Goal: Task Accomplishment & Management: Complete application form

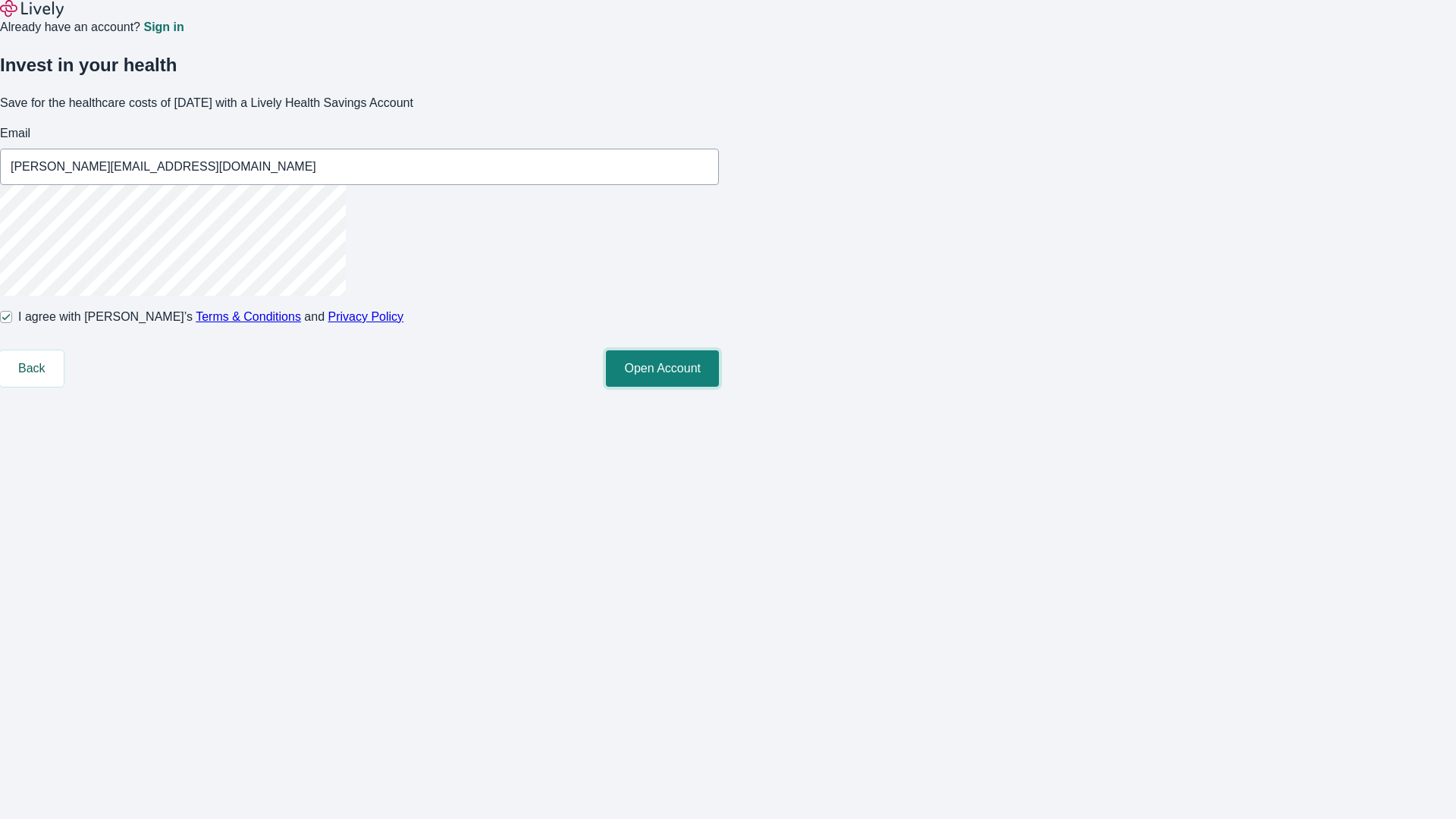
click at [719, 387] on button "Open Account" at bounding box center [662, 368] width 113 height 36
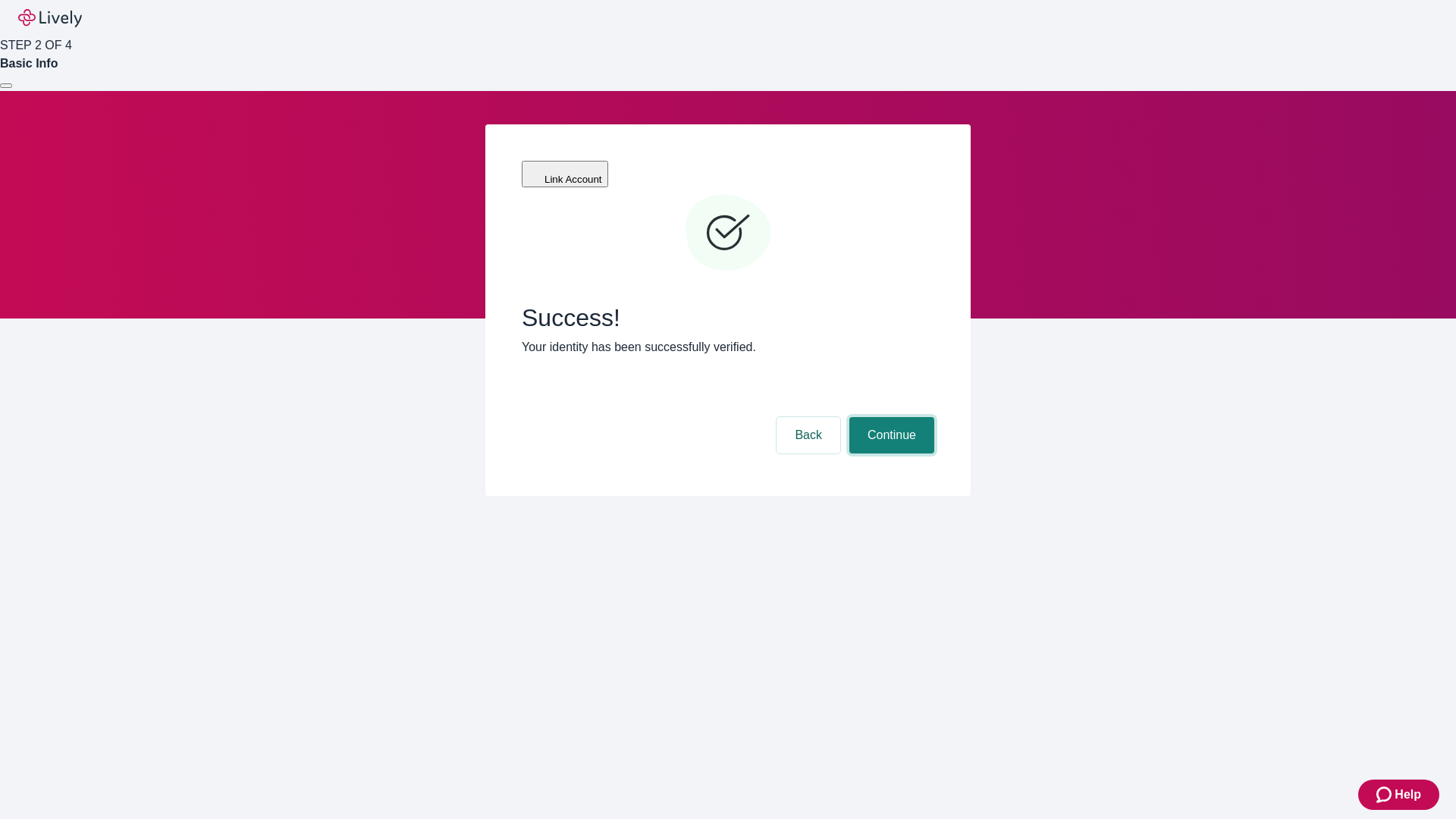
click at [889, 416] on button "Continue" at bounding box center [891, 434] width 85 height 36
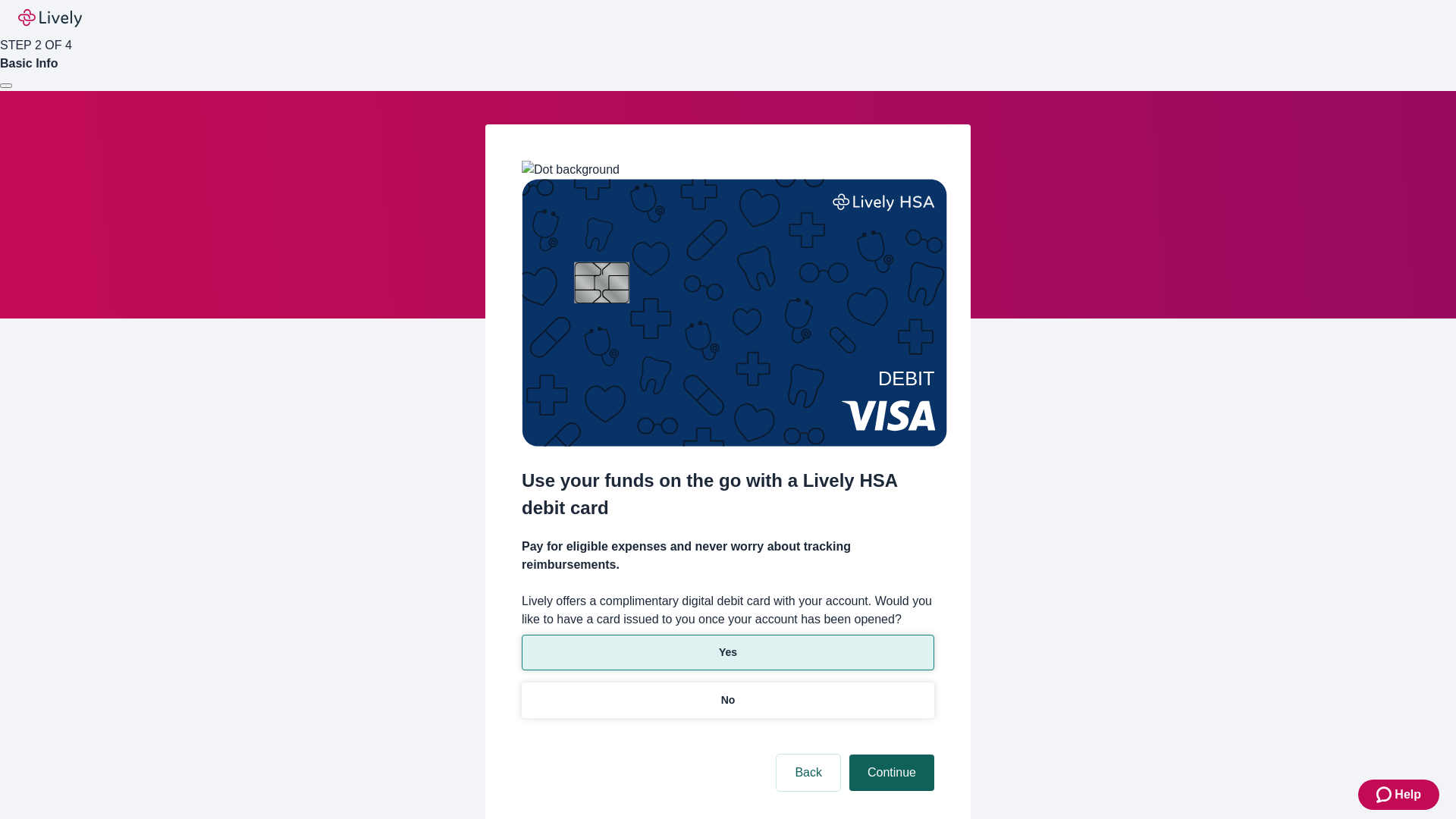
click at [727, 692] on p "No" at bounding box center [728, 700] width 14 height 16
click at [889, 754] on button "Continue" at bounding box center [891, 771] width 85 height 36
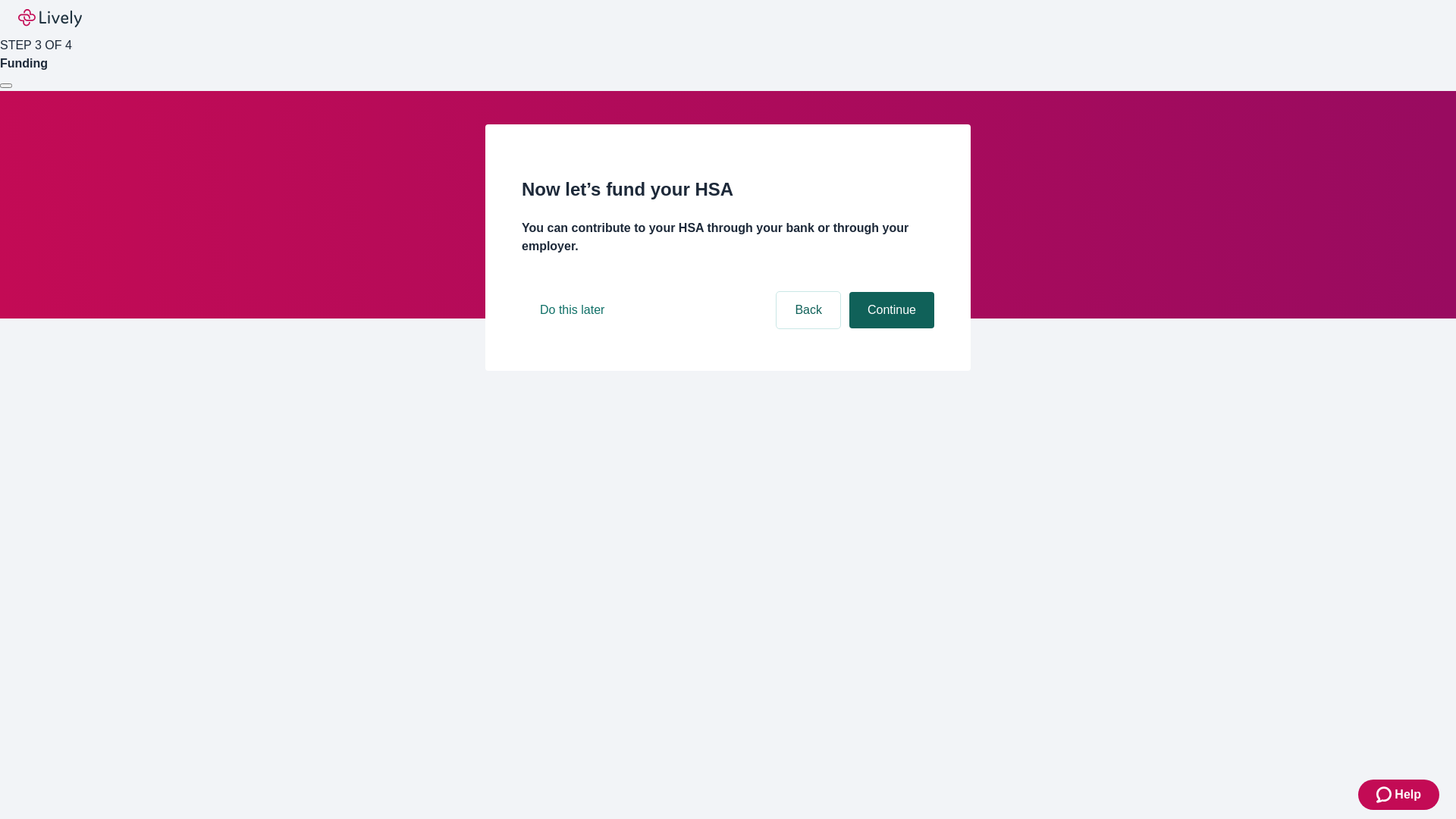
click at [889, 328] on button "Continue" at bounding box center [891, 309] width 85 height 36
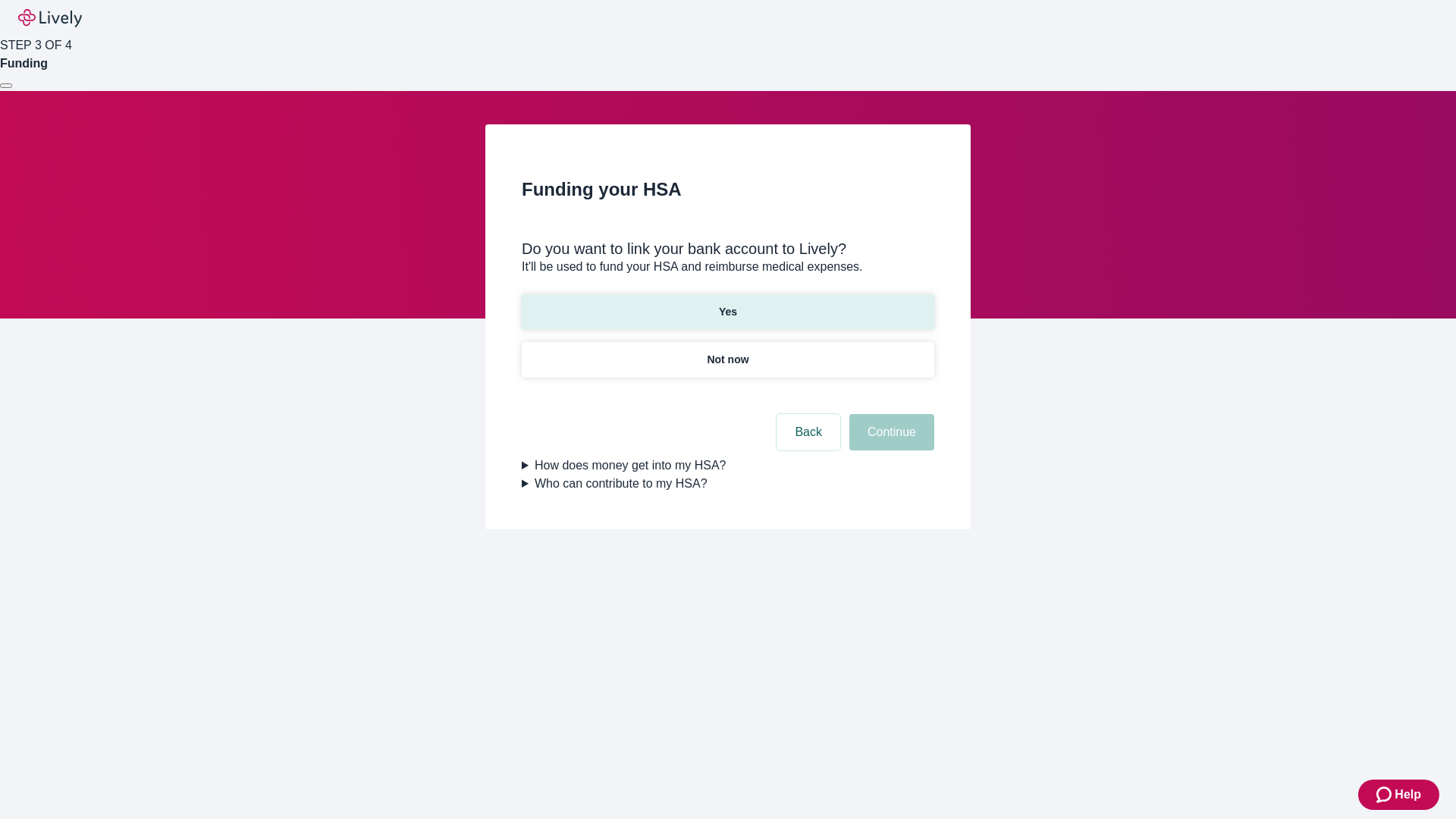
click at [727, 304] on p "Yes" at bounding box center [728, 311] width 19 height 16
click at [889, 414] on button "Continue" at bounding box center [891, 431] width 85 height 36
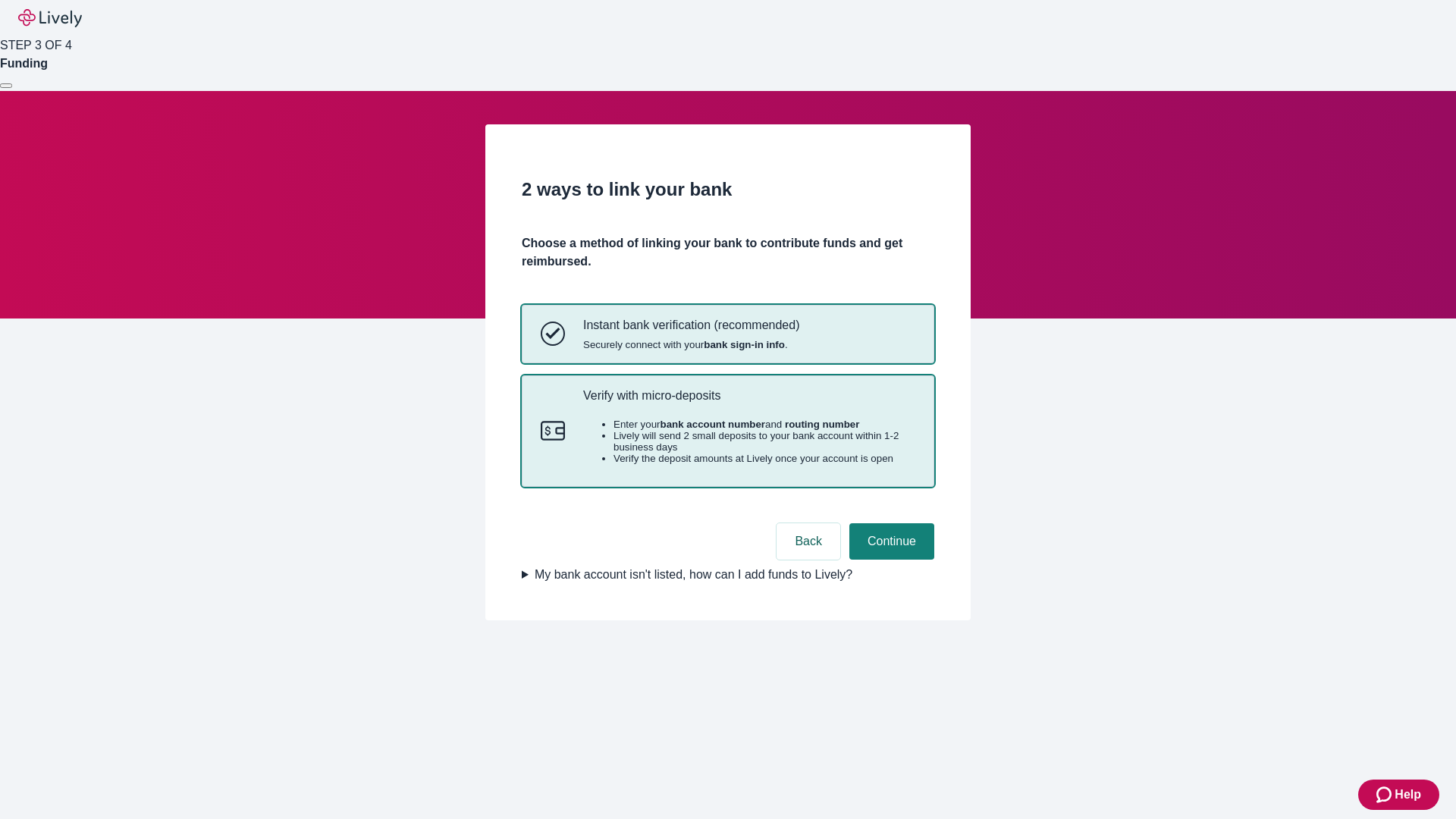
click at [749, 403] on p "Verify with micro-deposits" at bounding box center [749, 394] width 332 height 14
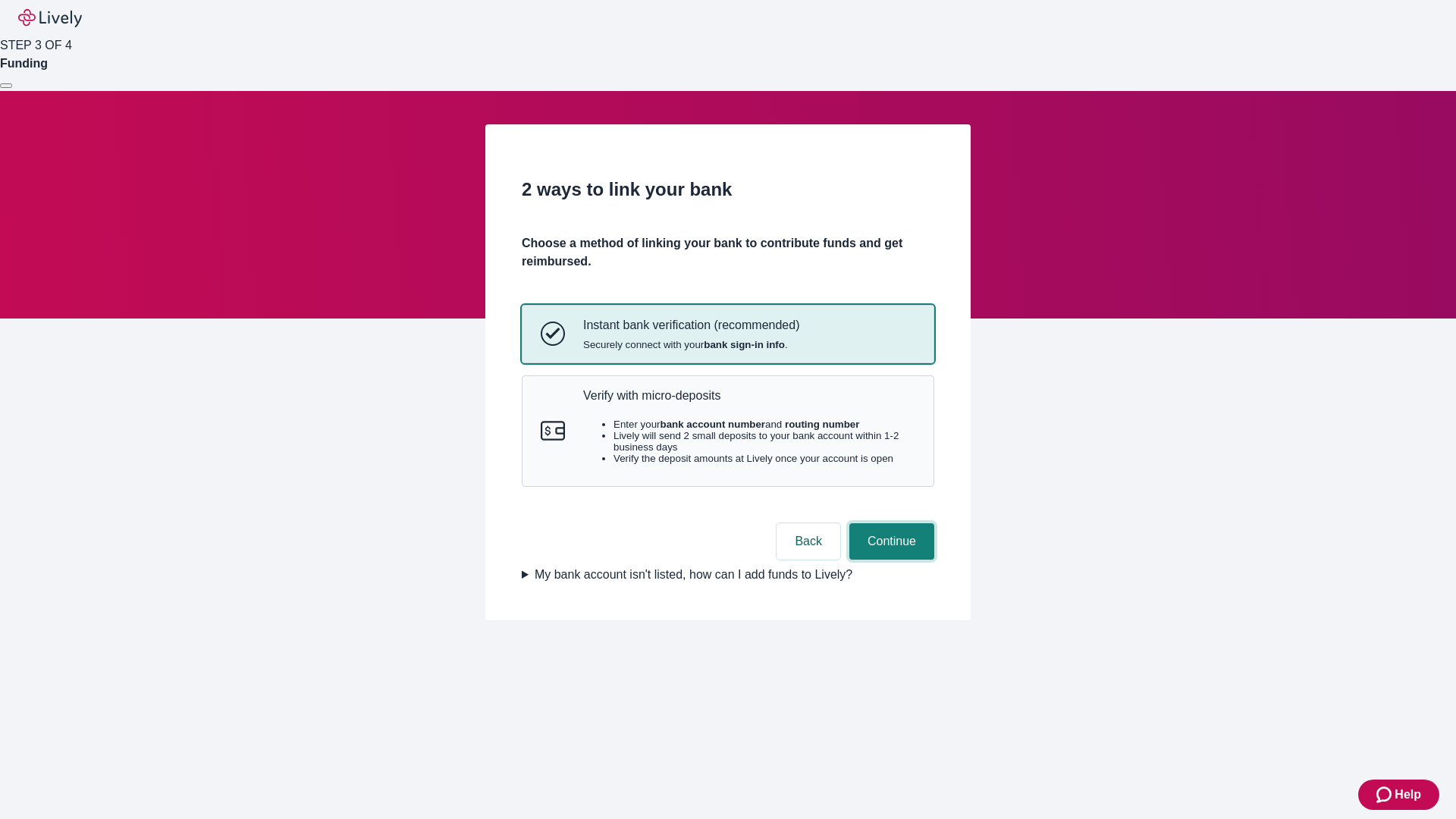
click at [889, 559] on button "Continue" at bounding box center [891, 540] width 85 height 36
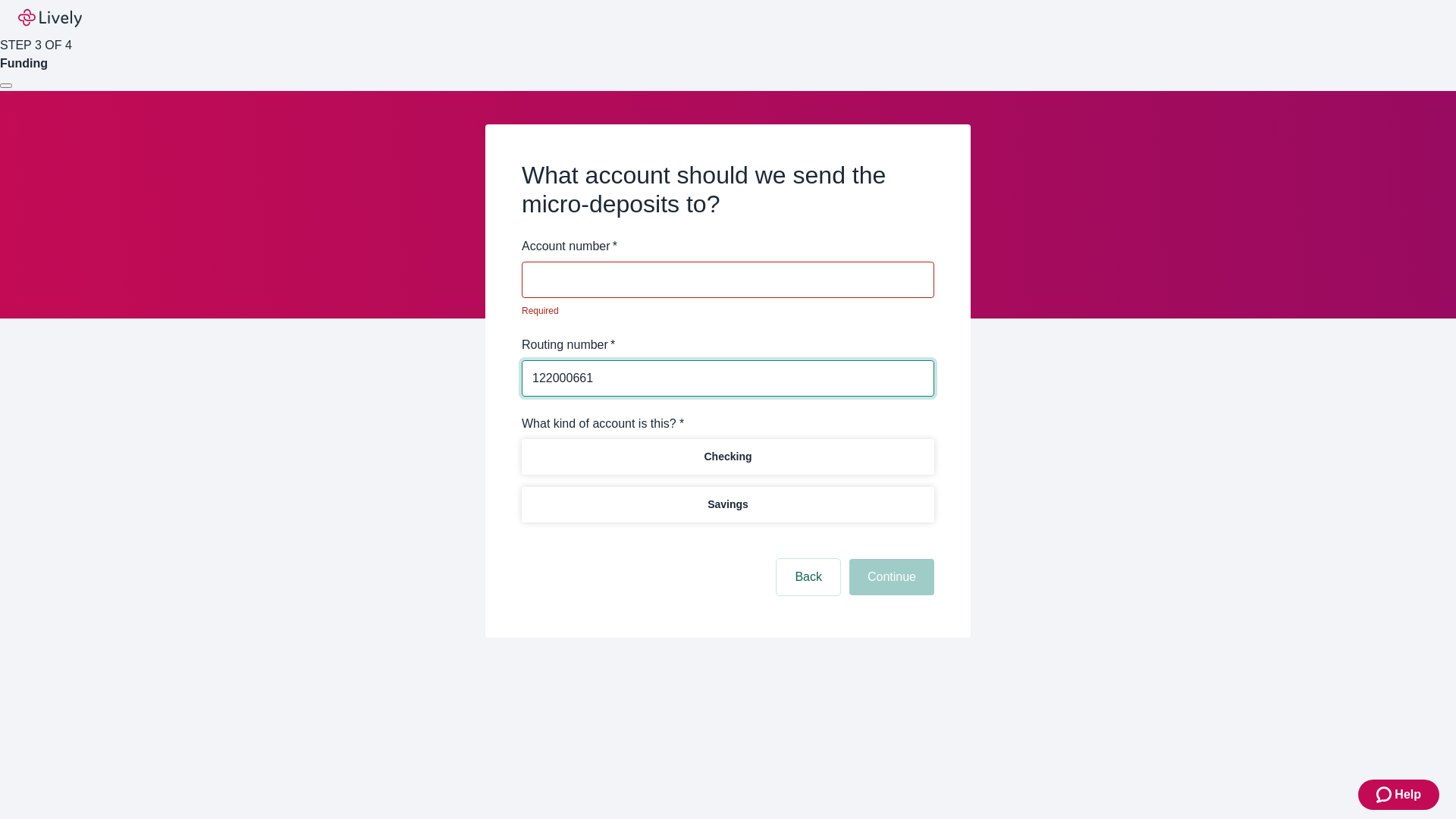
type input "122000661"
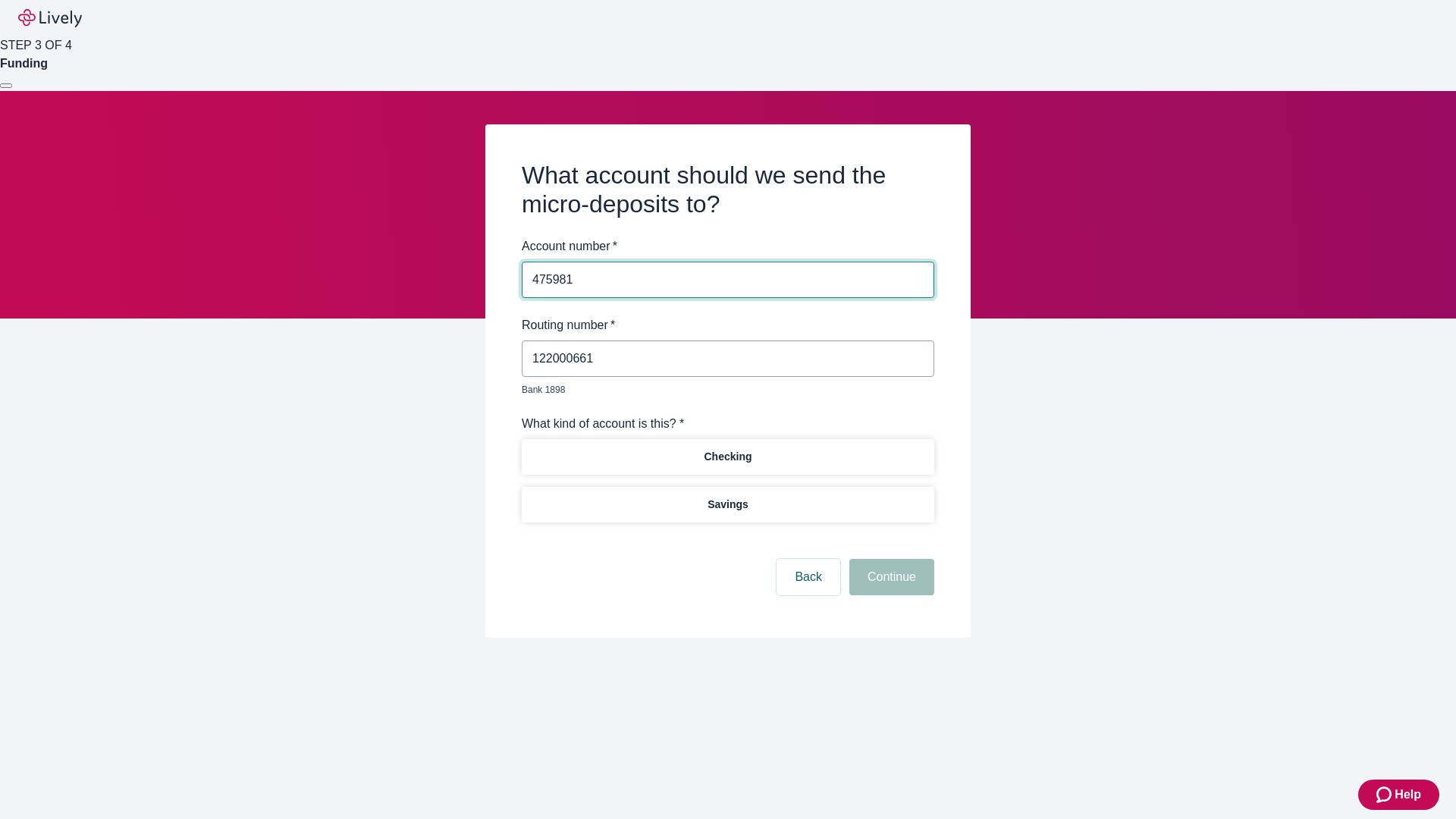
type input "475981"
click at [727, 449] on p "Checking" at bounding box center [727, 457] width 48 height 16
click at [889, 559] on button "Continue" at bounding box center [891, 576] width 85 height 36
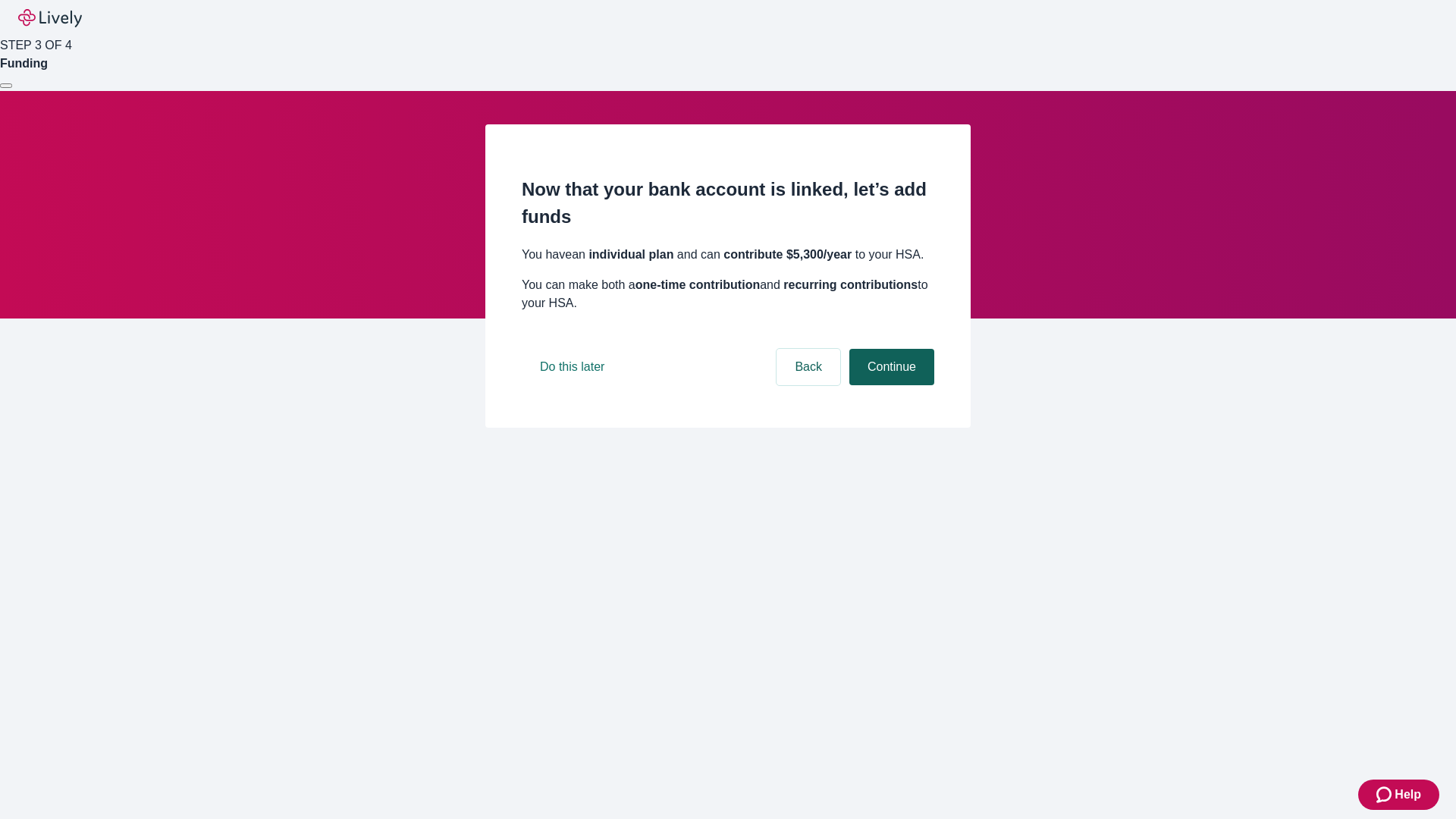
click at [889, 385] on button "Continue" at bounding box center [891, 366] width 85 height 36
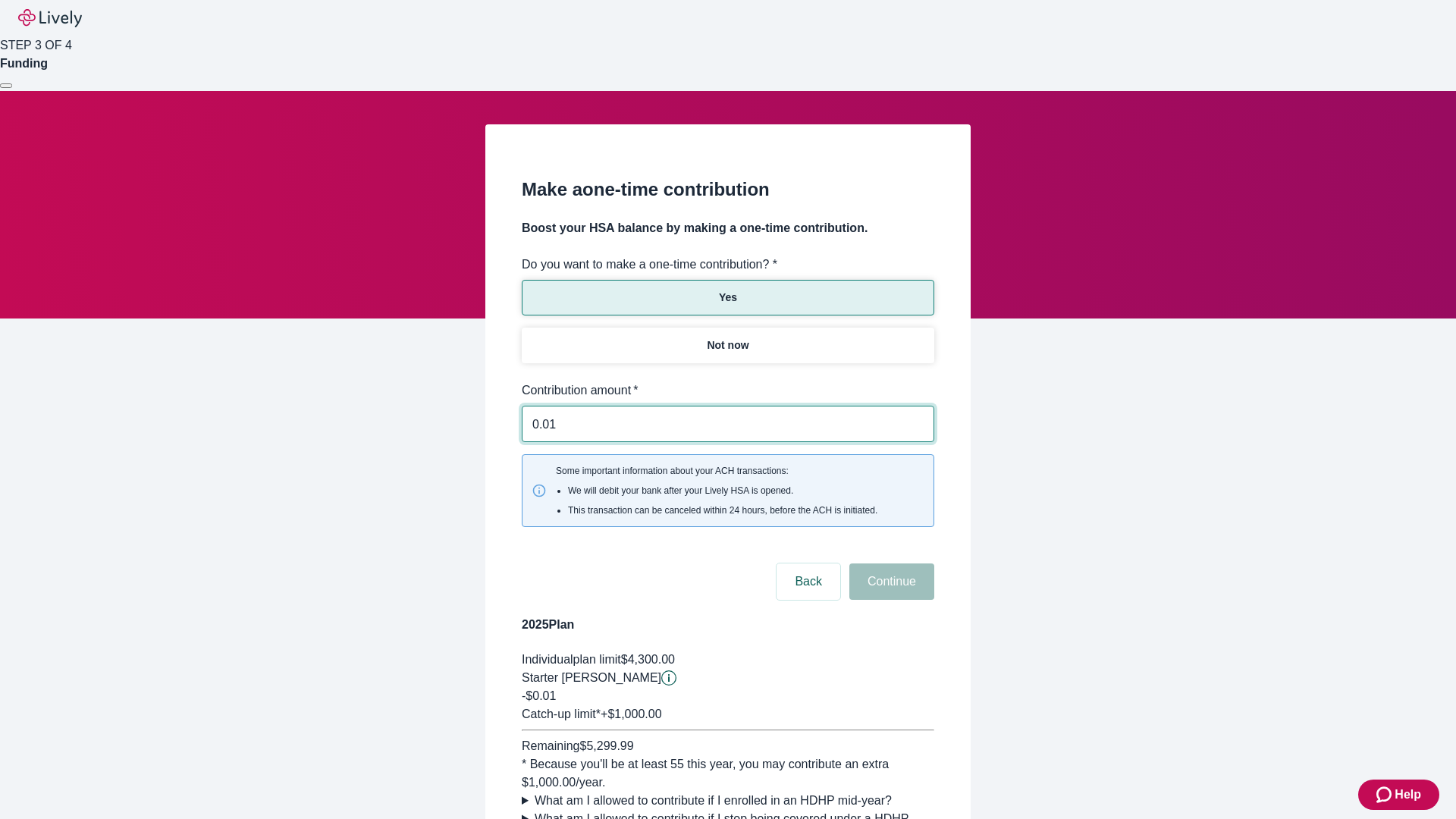
type input "0.01"
click at [889, 563] on button "Continue" at bounding box center [891, 580] width 85 height 36
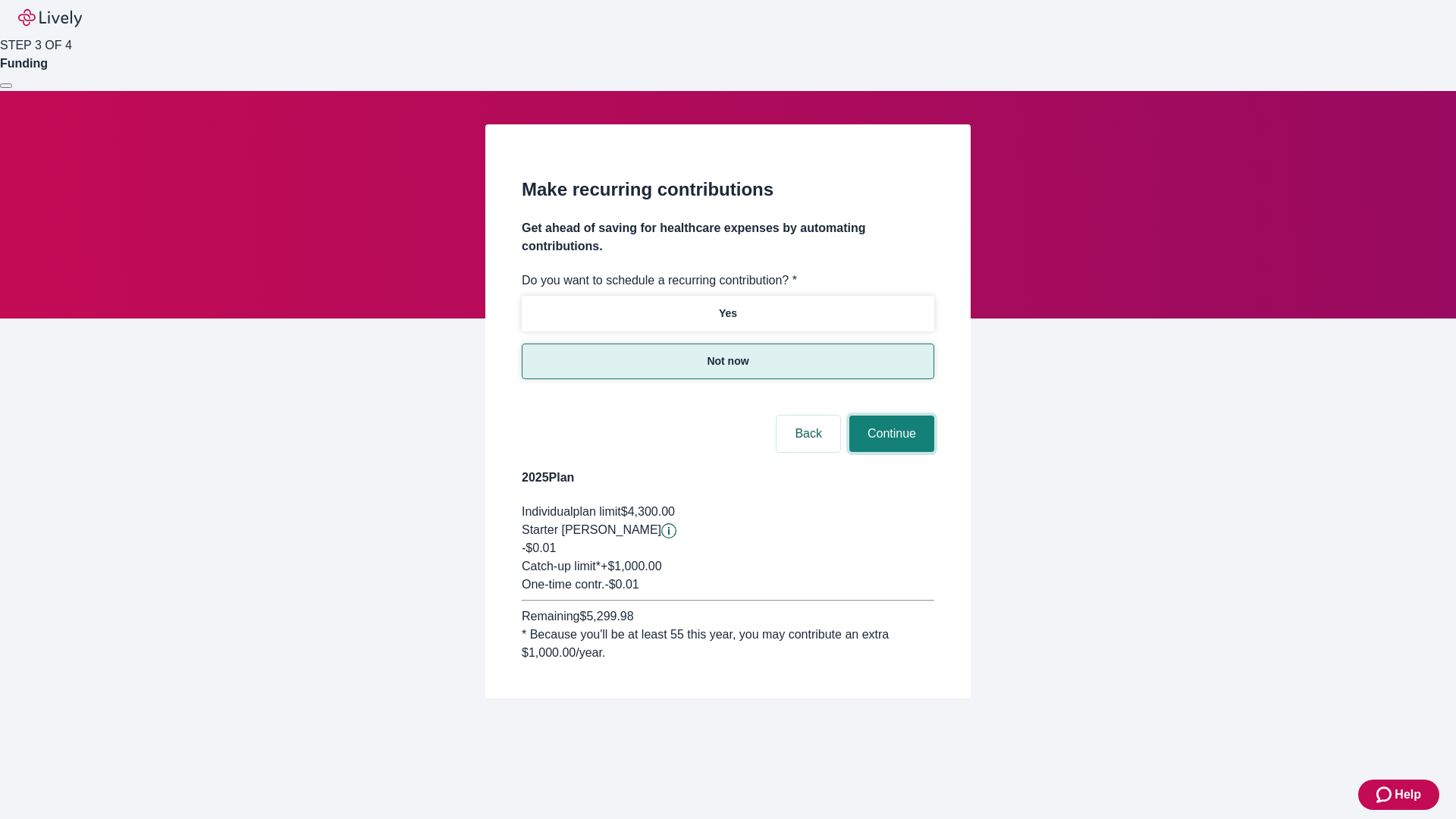
click at [889, 416] on button "Continue" at bounding box center [891, 433] width 85 height 36
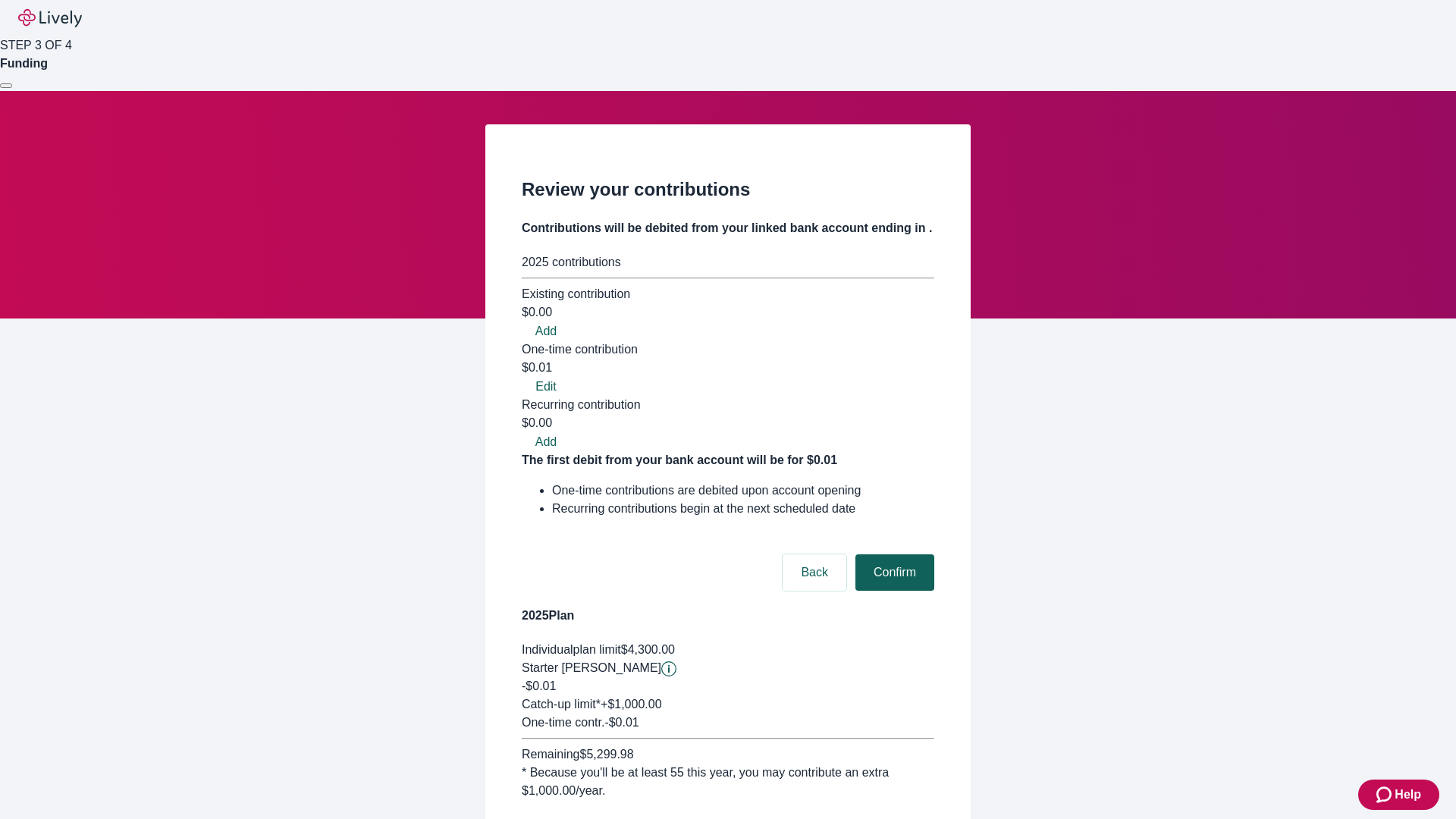
click at [892, 554] on button "Confirm" at bounding box center [895, 572] width 79 height 36
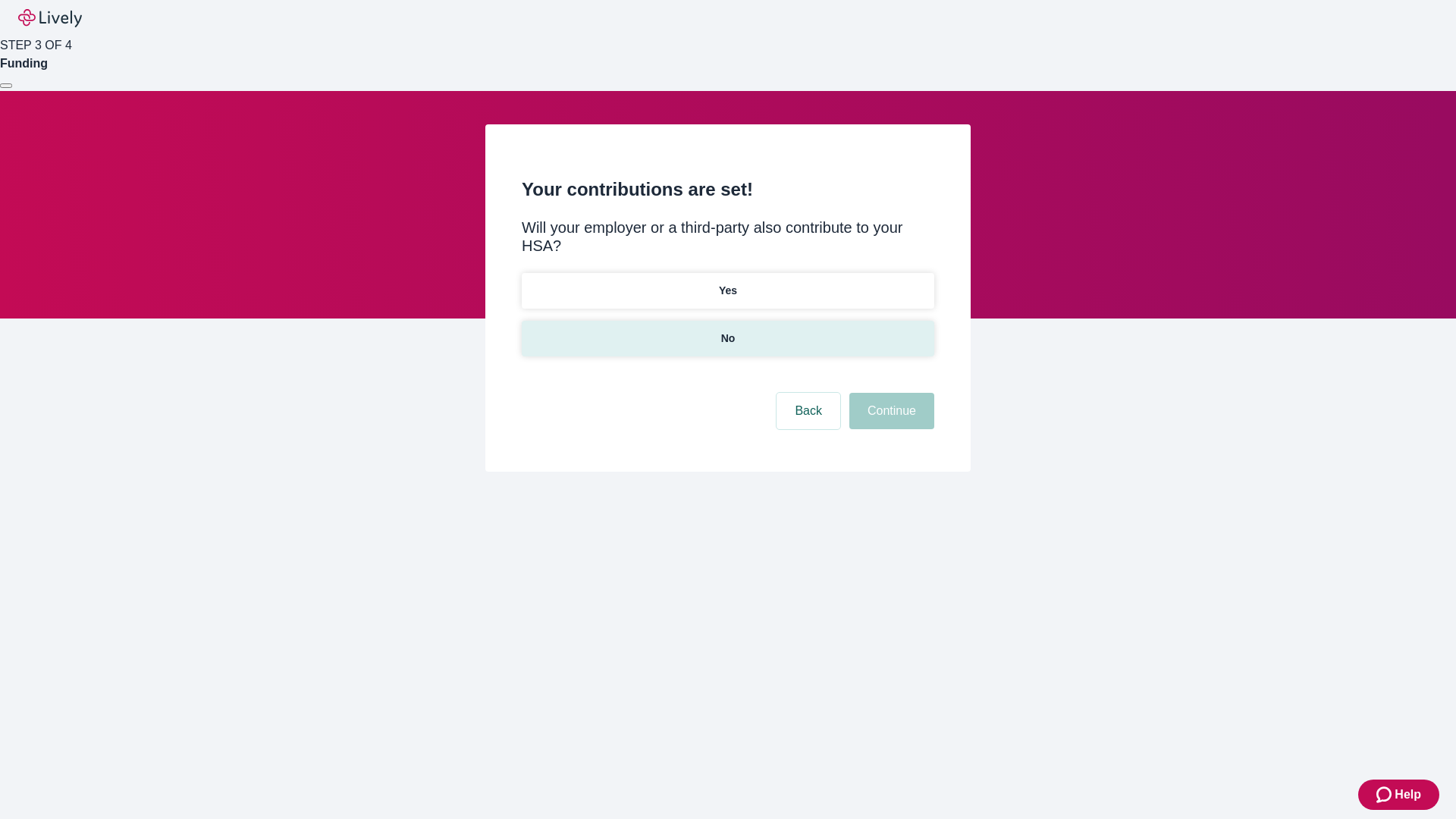
click at [727, 331] on p "No" at bounding box center [728, 338] width 14 height 16
click at [889, 392] on button "Continue" at bounding box center [891, 410] width 85 height 36
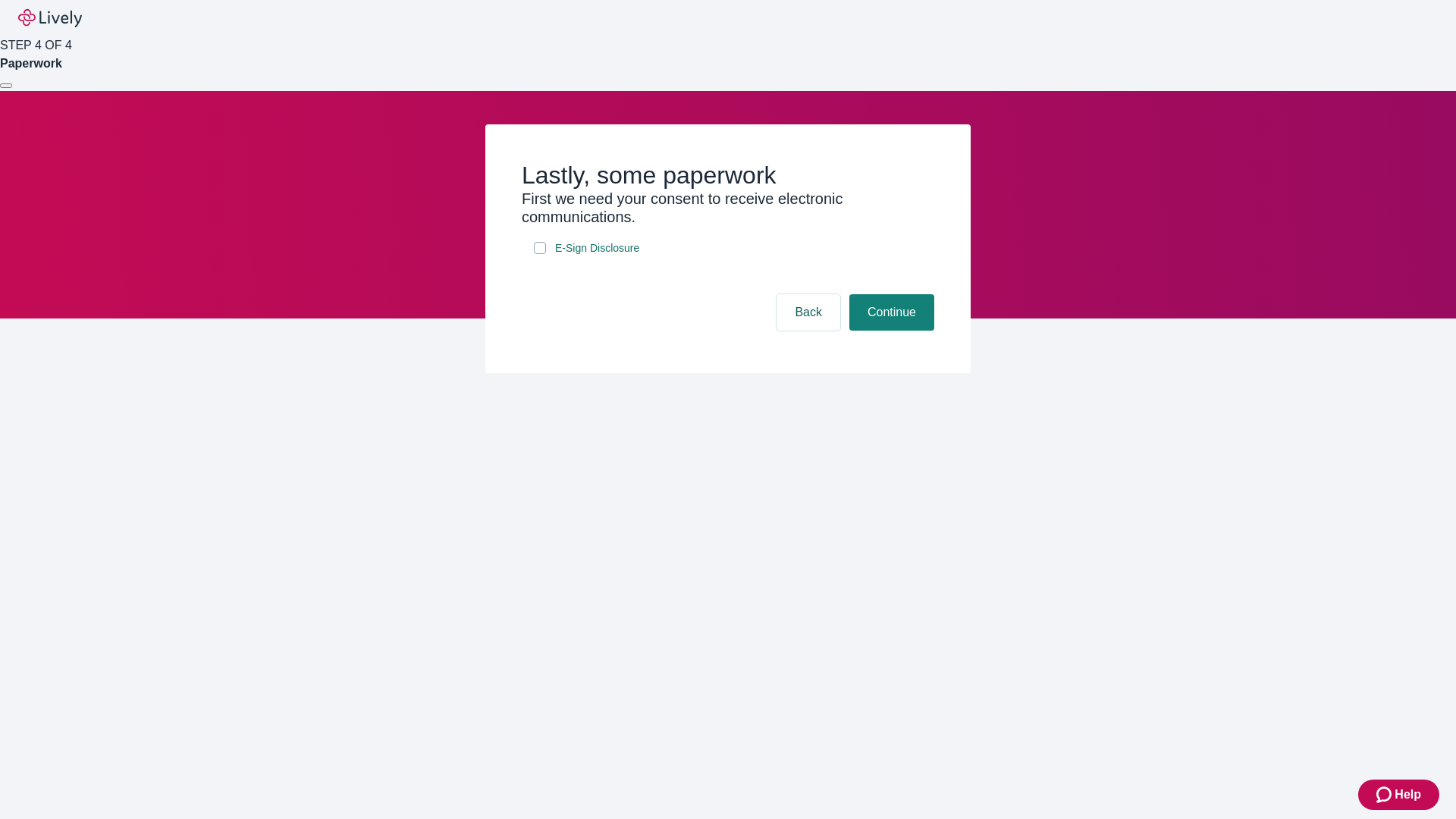
click at [540, 253] on input "E-Sign Disclosure" at bounding box center [540, 247] width 12 height 12
checkbox input "true"
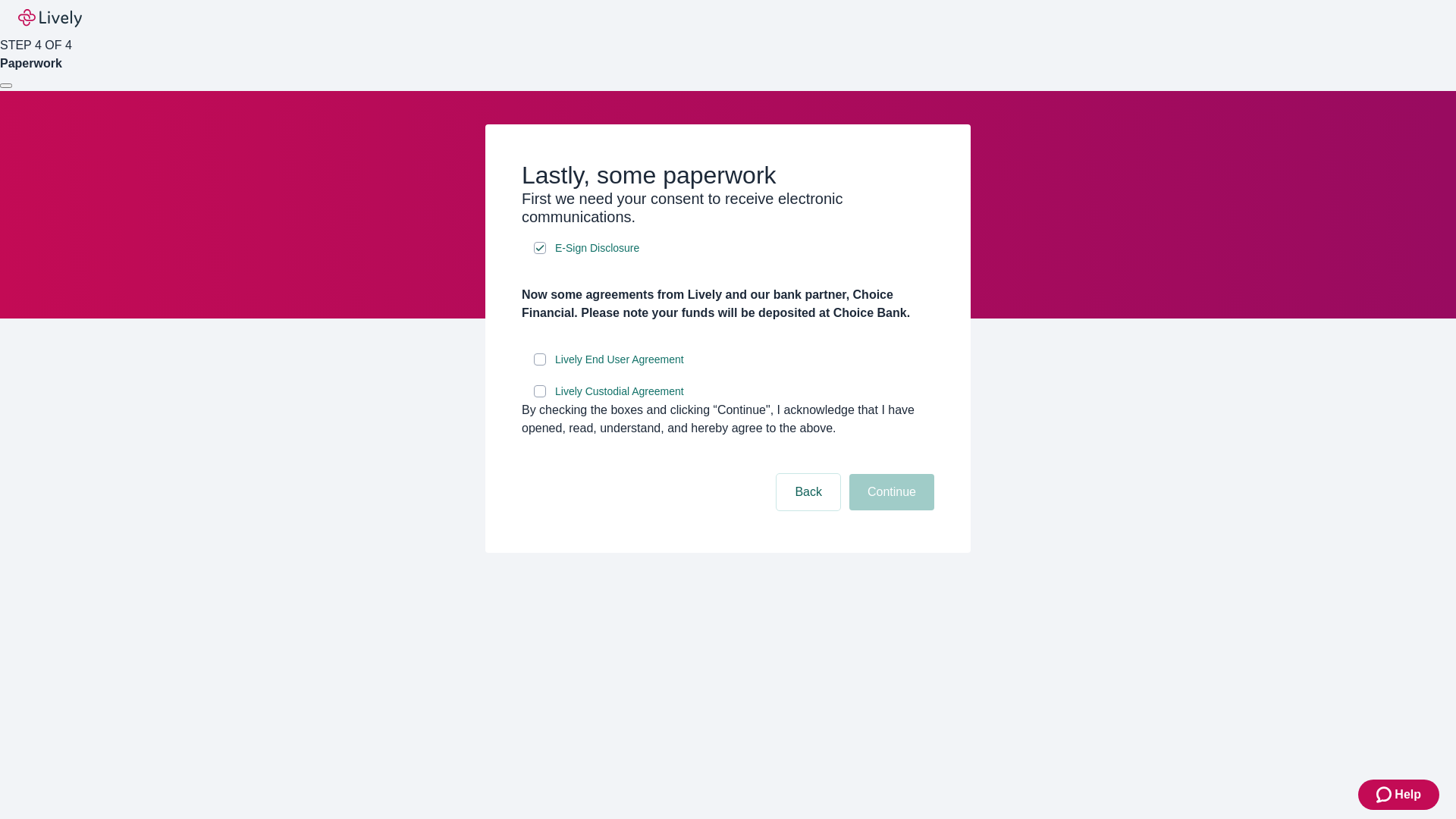
click at [540, 365] on input "Lively End User Agreement" at bounding box center [540, 359] width 12 height 12
checkbox input "true"
click at [540, 397] on input "Lively Custodial Agreement" at bounding box center [540, 390] width 12 height 12
checkbox input "true"
click at [889, 510] on button "Continue" at bounding box center [891, 491] width 85 height 36
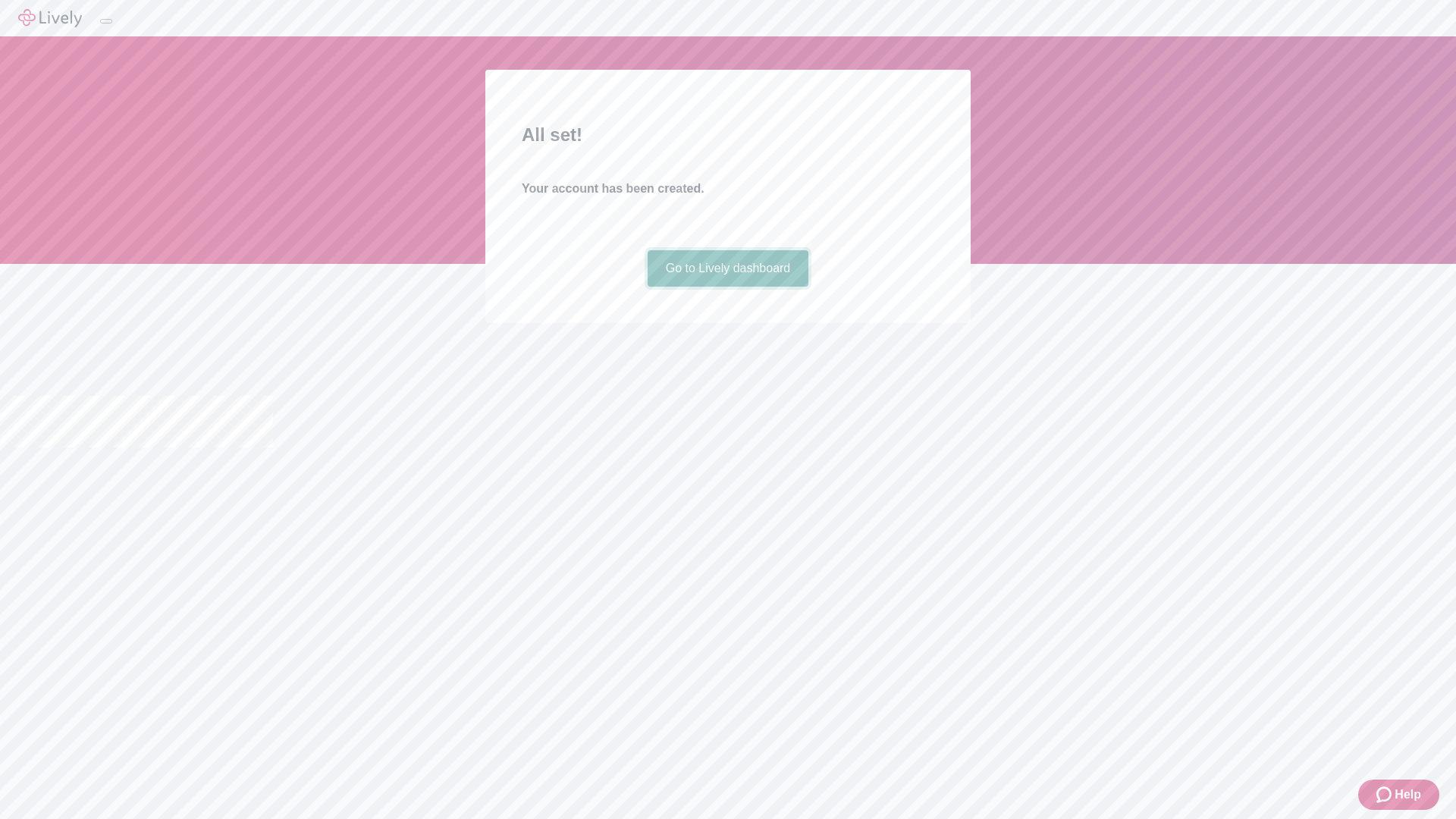
click at [727, 286] on link "Go to Lively dashboard" at bounding box center [728, 267] width 161 height 36
